Goal: Task Accomplishment & Management: Manage account settings

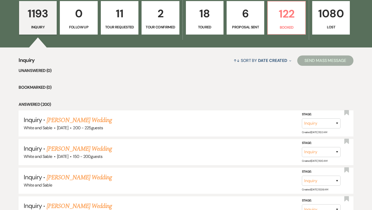
click at [255, 15] on p "6" at bounding box center [245, 13] width 31 height 17
select select "6"
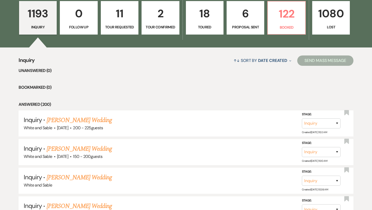
select select "6"
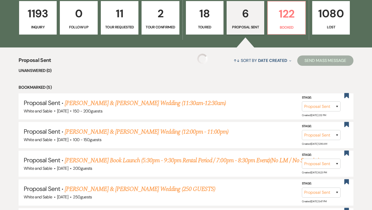
select select "6"
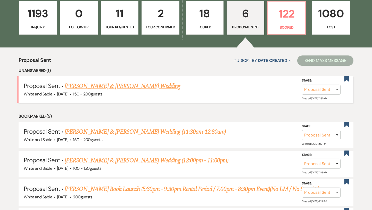
click at [161, 84] on link "[PERSON_NAME] & [PERSON_NAME] Wedding" at bounding box center [122, 85] width 115 height 9
select select "6"
select select "12"
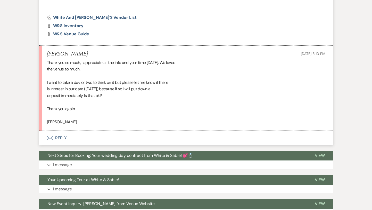
click at [77, 138] on button "Envelope Reply" at bounding box center [186, 138] width 294 height 14
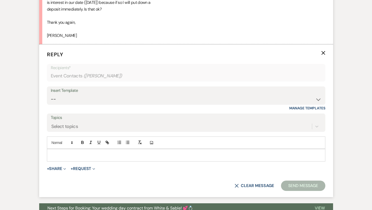
scroll to position [423, 0]
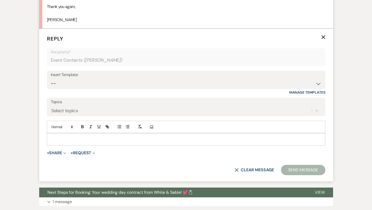
click at [79, 141] on p at bounding box center [186, 139] width 270 height 6
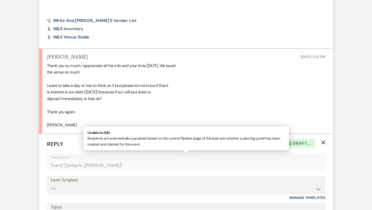
scroll to position [318, 0]
